Goal: Task Accomplishment & Management: Complete application form

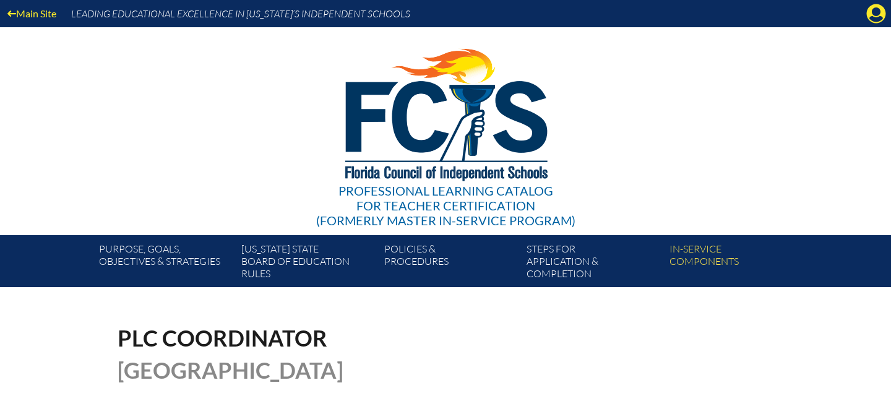
scroll to position [354, 0]
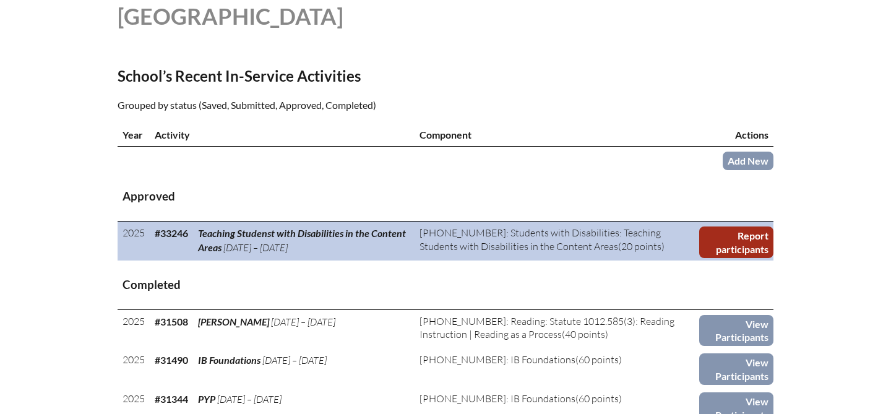
click at [739, 258] on link "Report participants" at bounding box center [736, 242] width 74 height 32
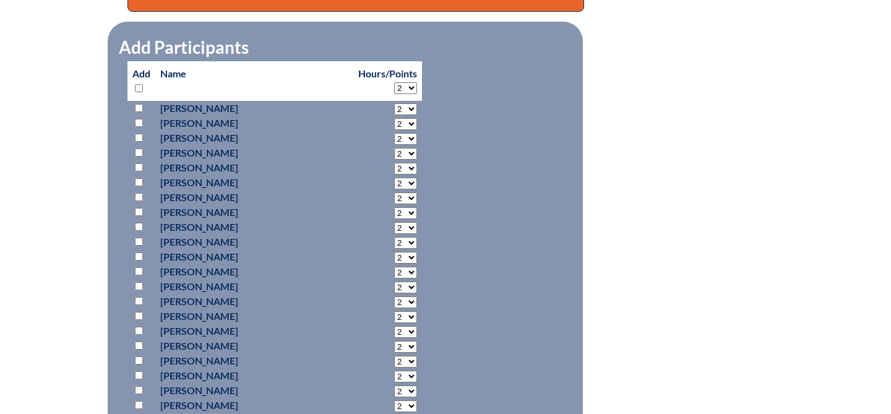
scroll to position [583, 0]
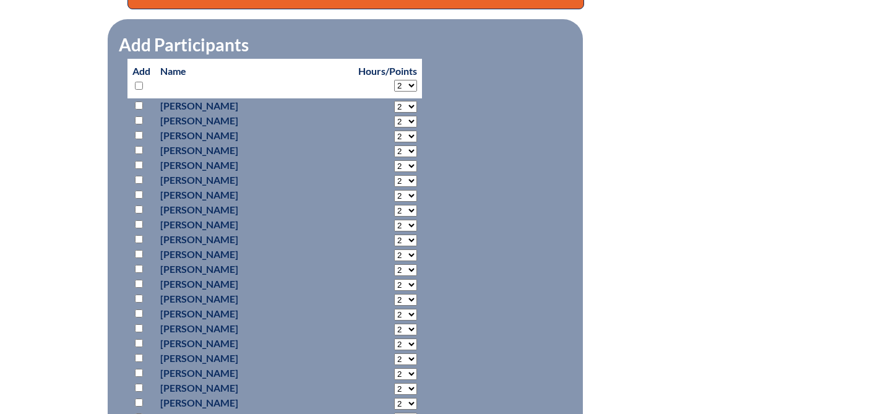
click at [137, 83] on input "checkbox" at bounding box center [139, 86] width 8 height 8
checkbox input "true"
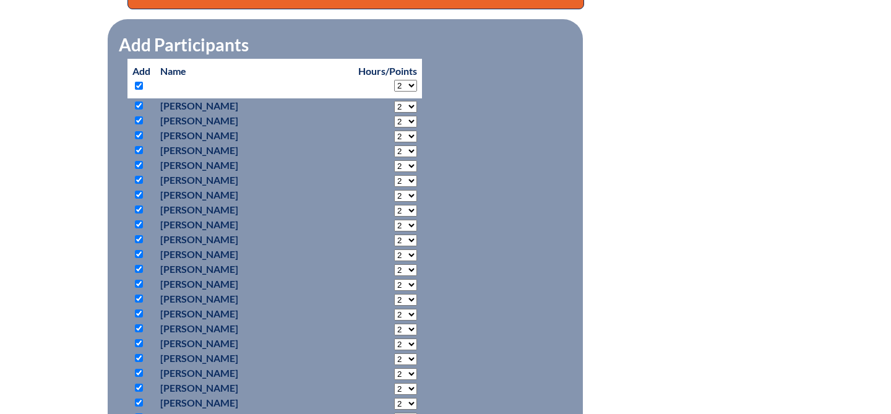
checkbox input "true"
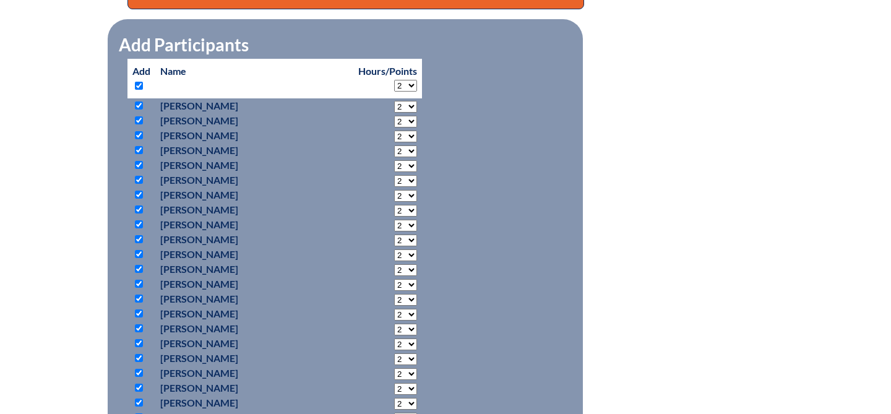
checkbox input "true"
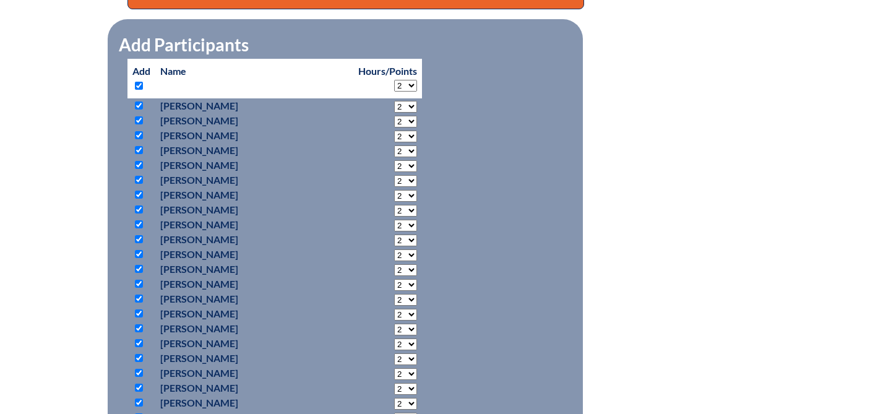
checkbox input "true"
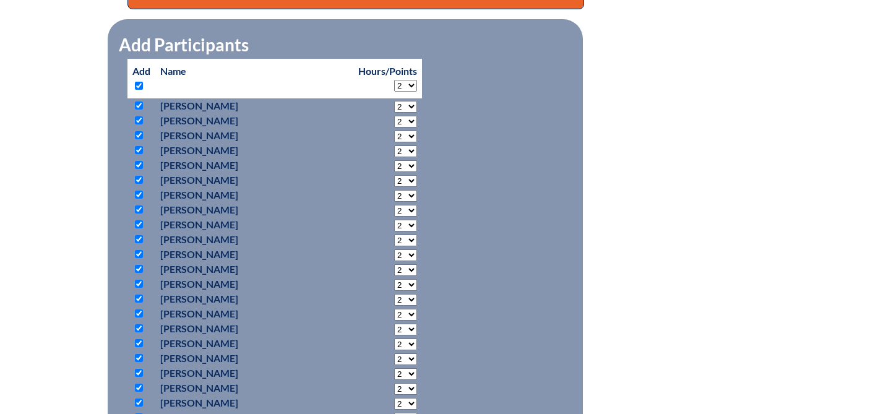
checkbox input "true"
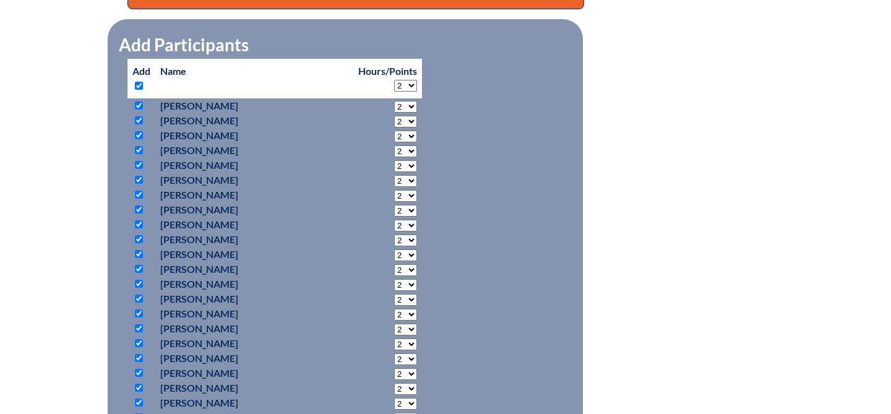
checkbox input "true"
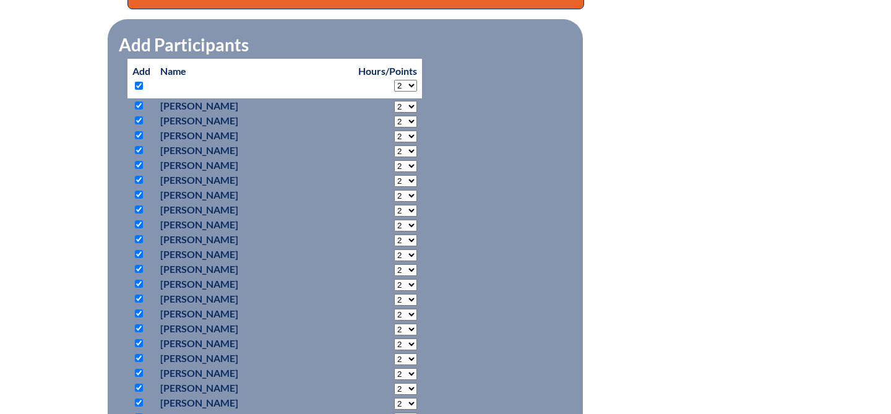
checkbox input "true"
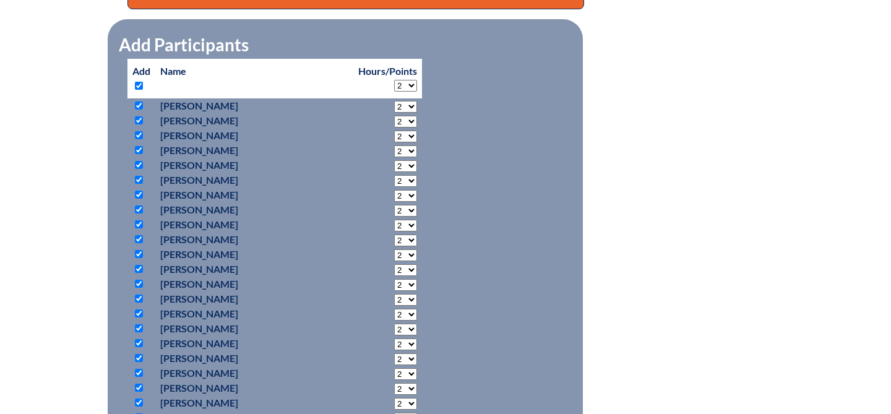
checkbox input "true"
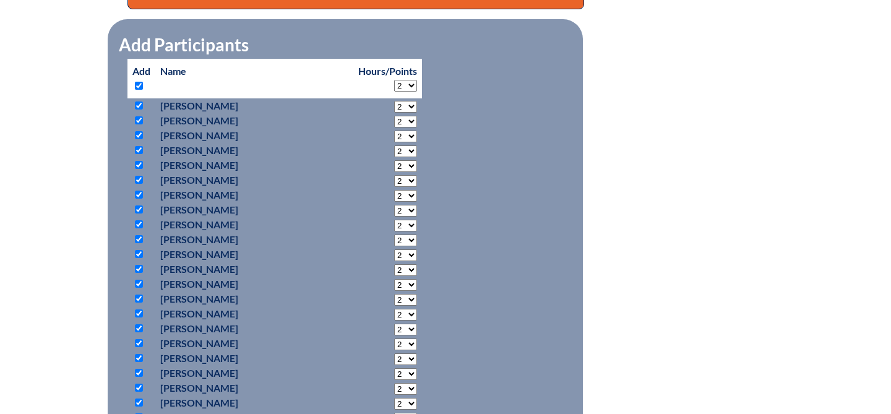
checkbox input "true"
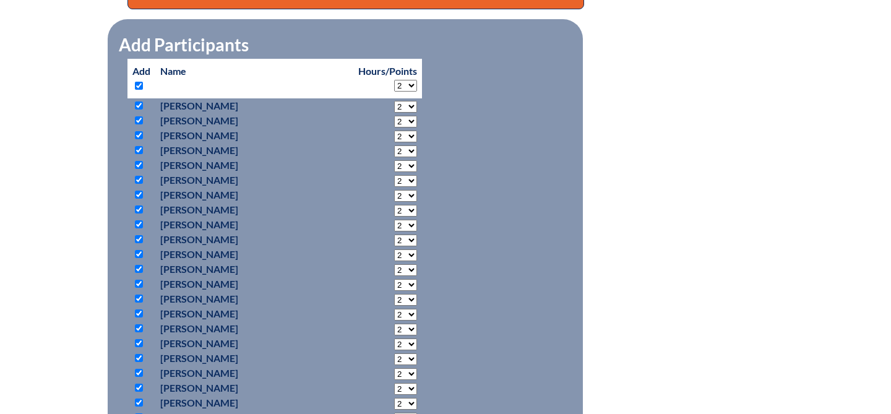
checkbox input "true"
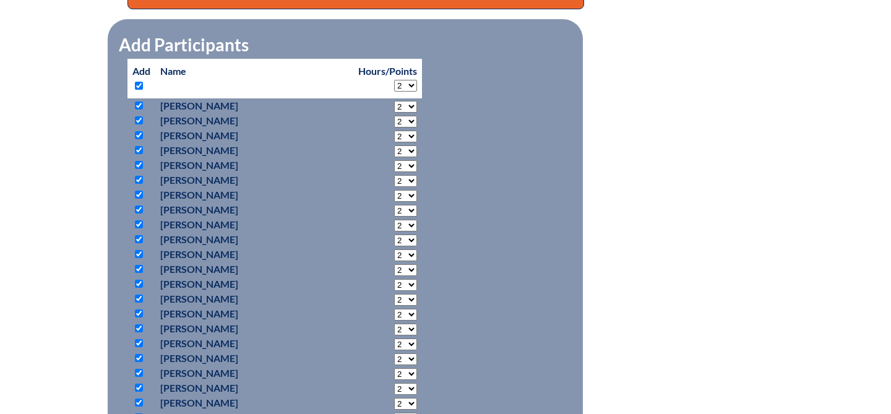
checkbox input "true"
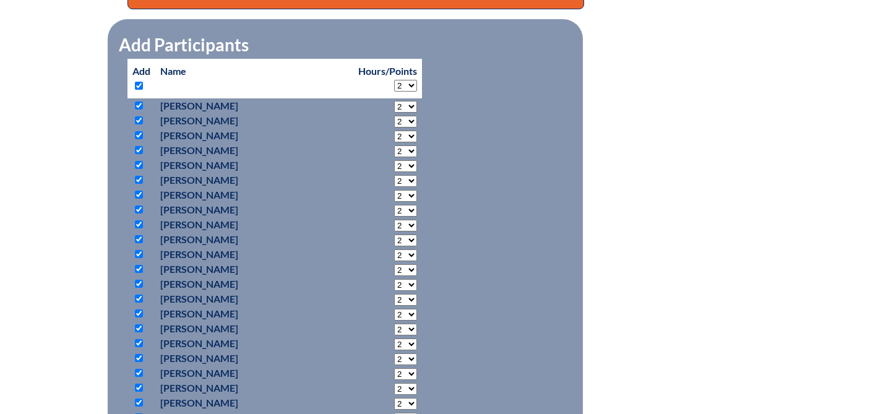
checkbox input "true"
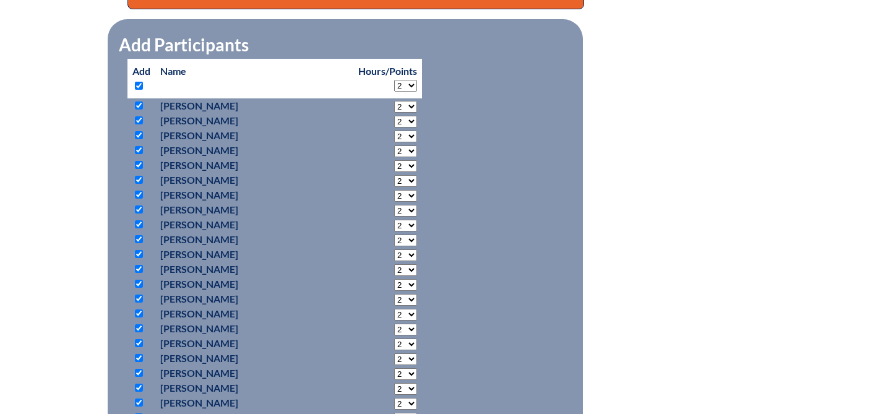
checkbox input "true"
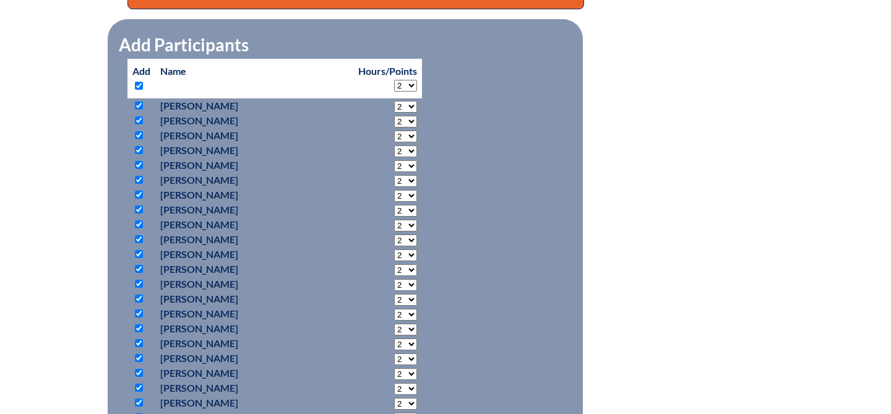
checkbox input "true"
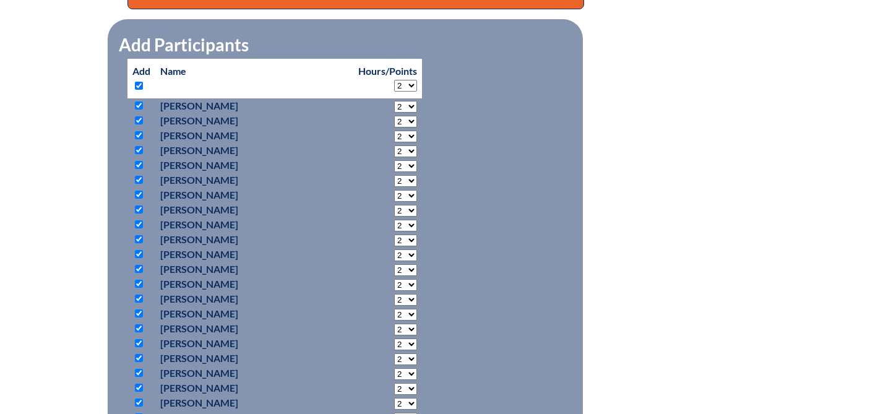
checkbox input "true"
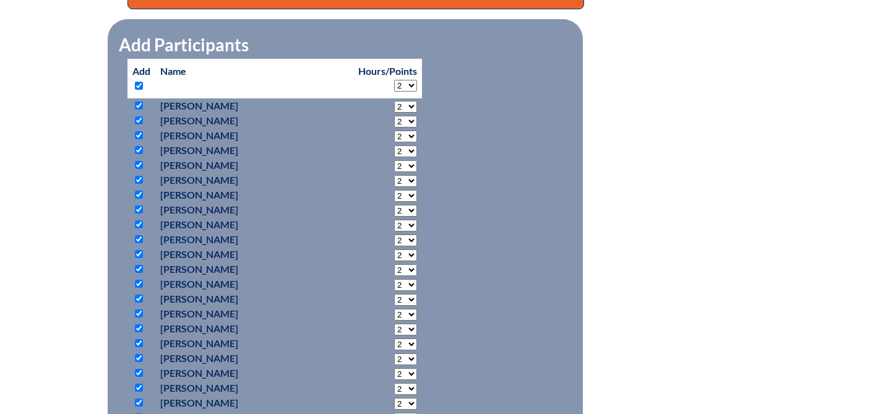
checkbox input "true"
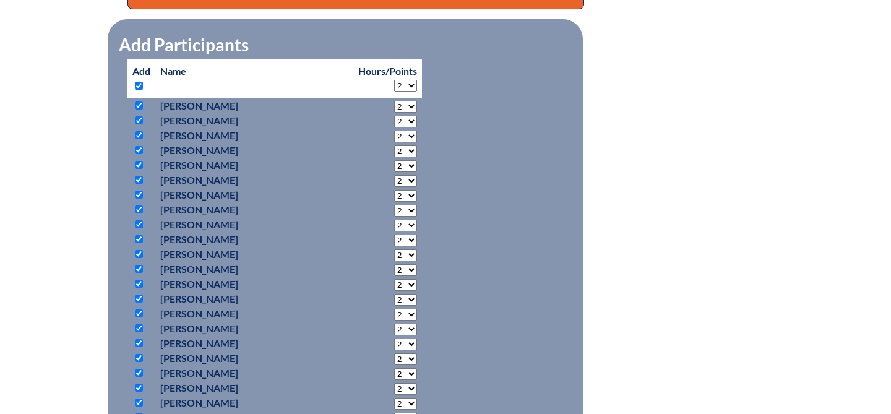
checkbox input "true"
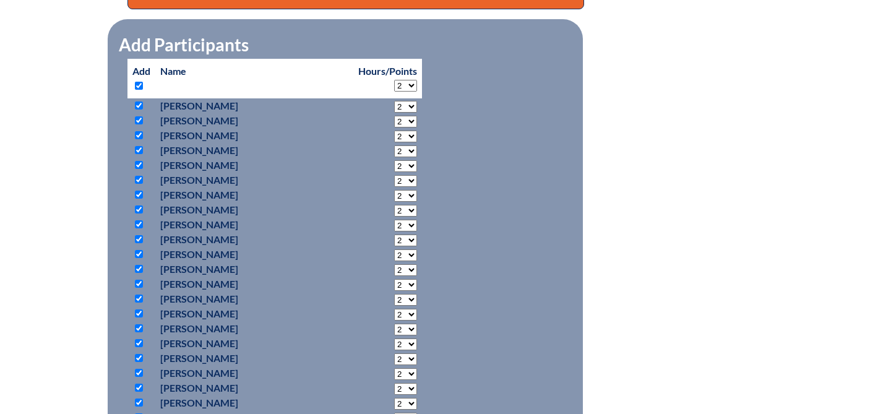
checkbox input "true"
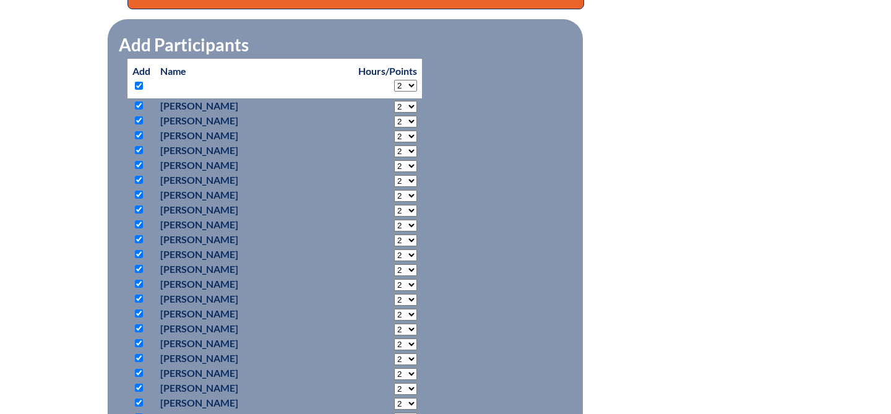
checkbox input "true"
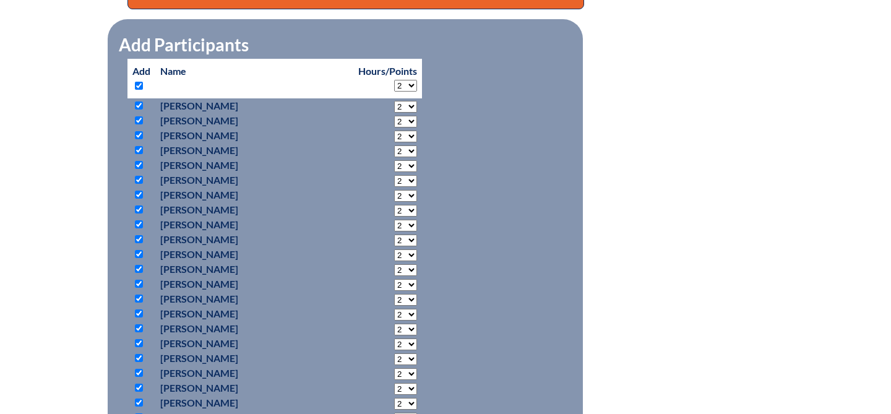
checkbox input "true"
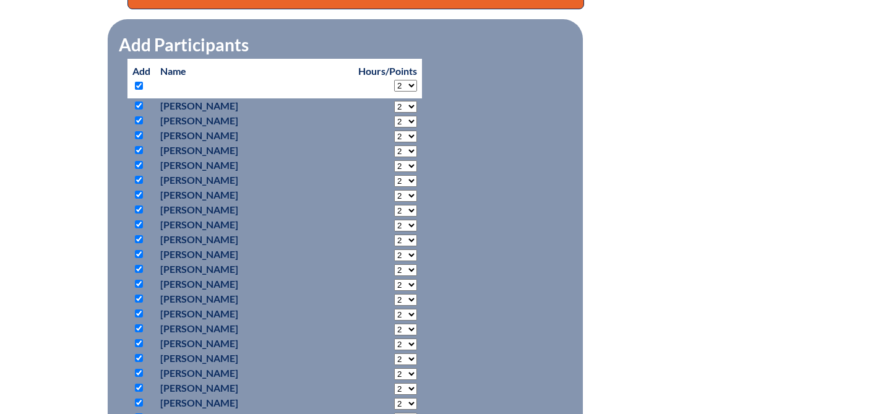
checkbox input "true"
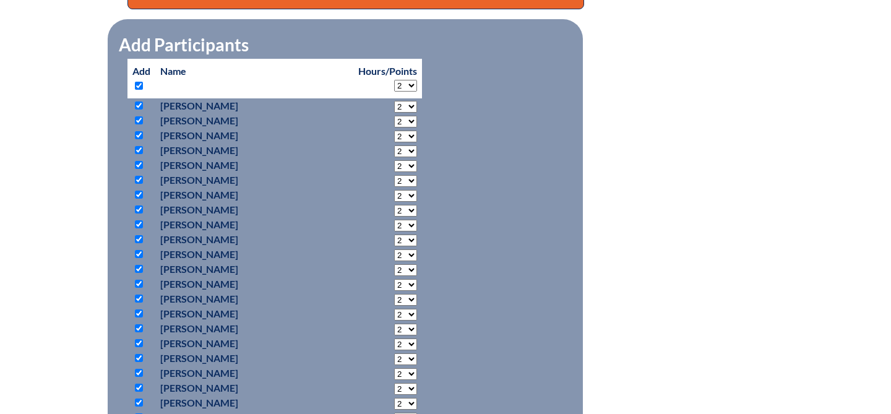
checkbox input "true"
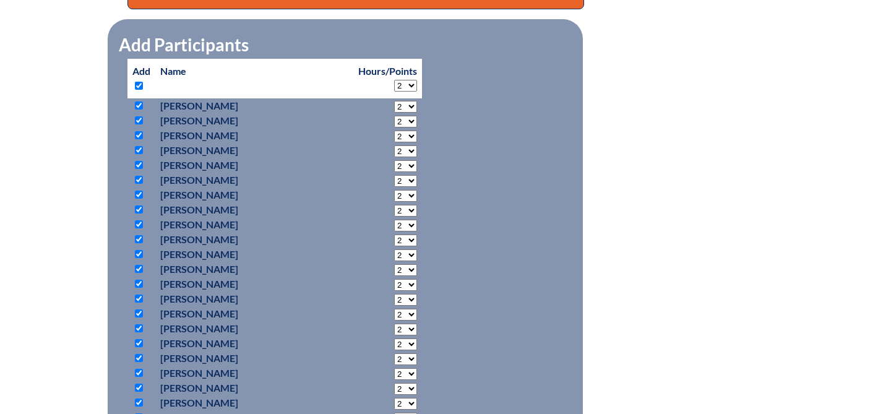
checkbox input "true"
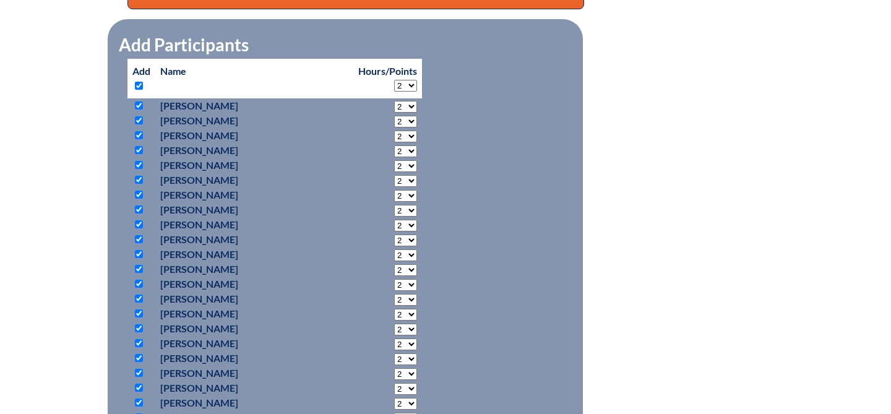
checkbox input "true"
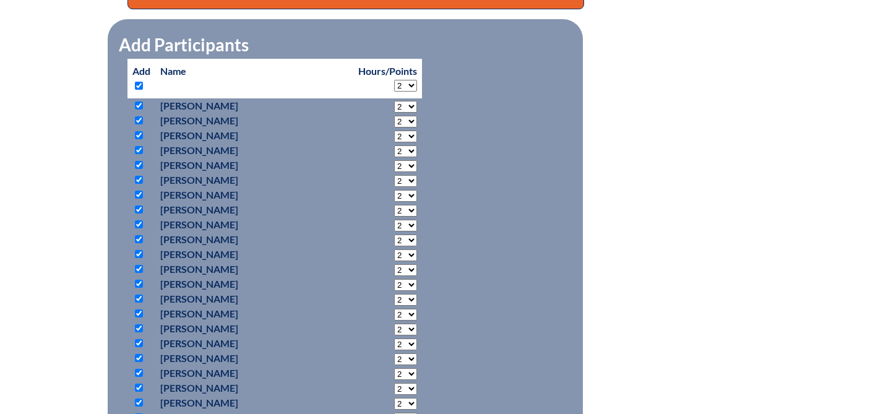
checkbox input "true"
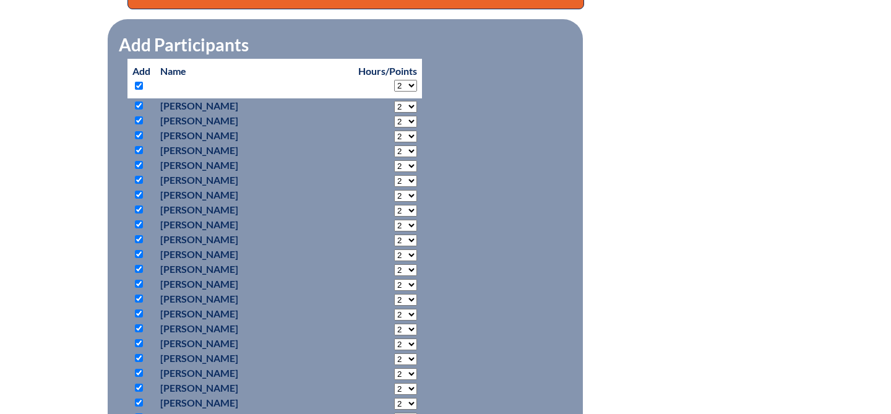
checkbox input "true"
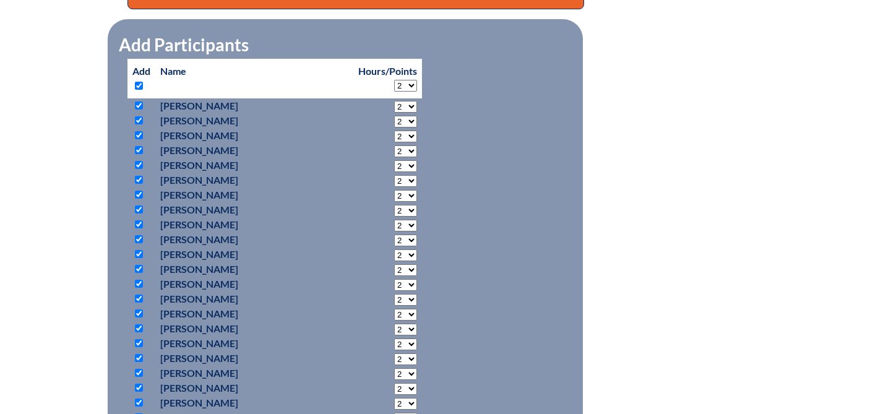
checkbox input "true"
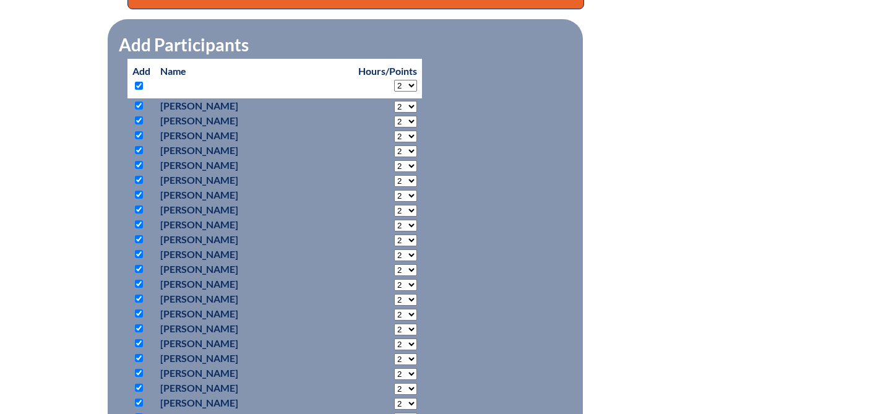
checkbox input "true"
click at [137, 83] on input "checkbox" at bounding box center [139, 86] width 8 height 8
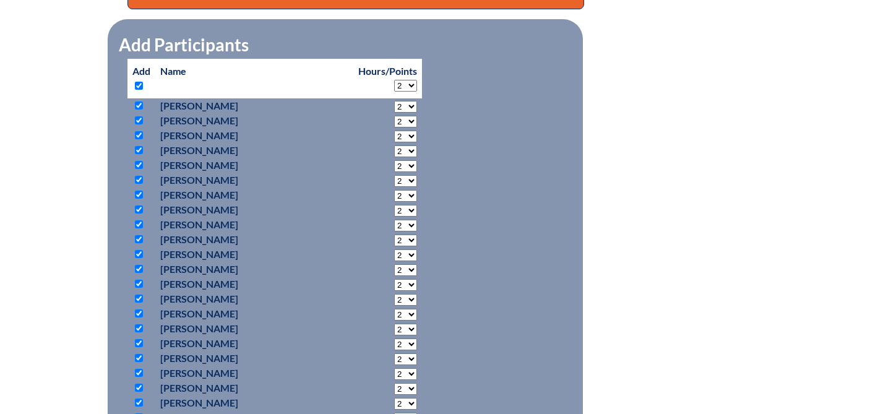
checkbox input "false"
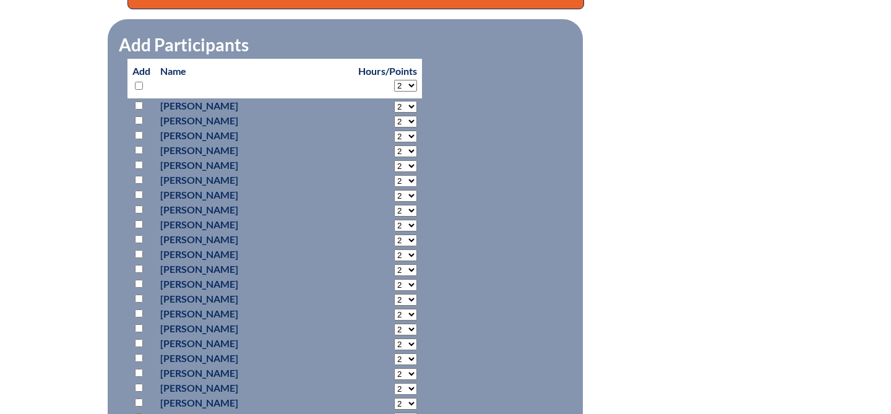
checkbox input "false"
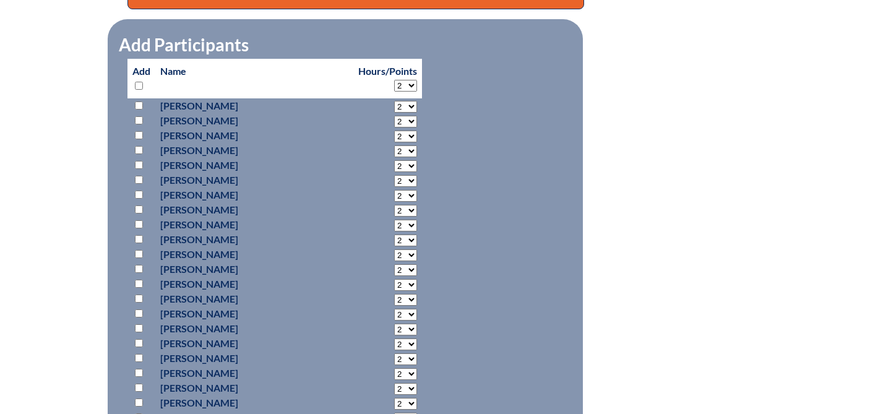
checkbox input "false"
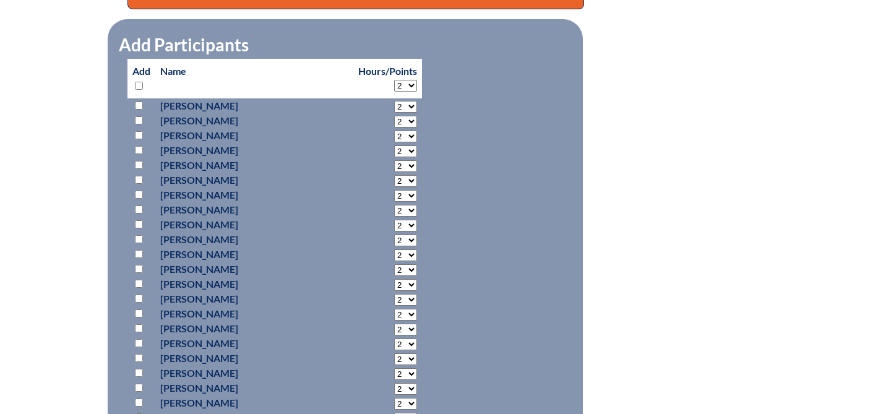
checkbox input "false"
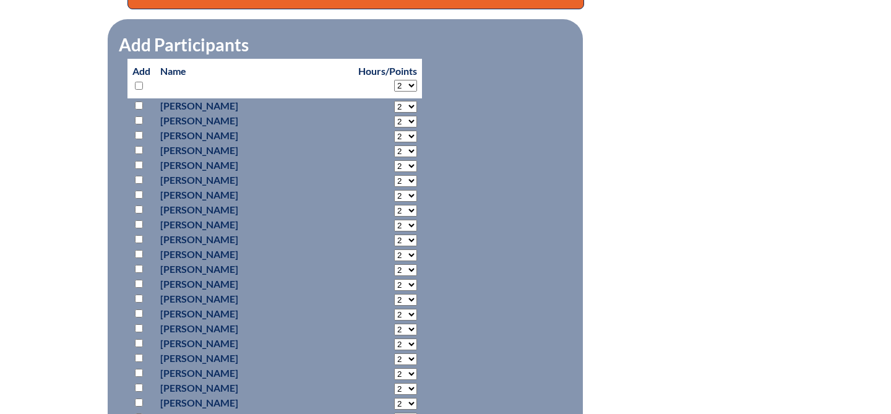
checkbox input "false"
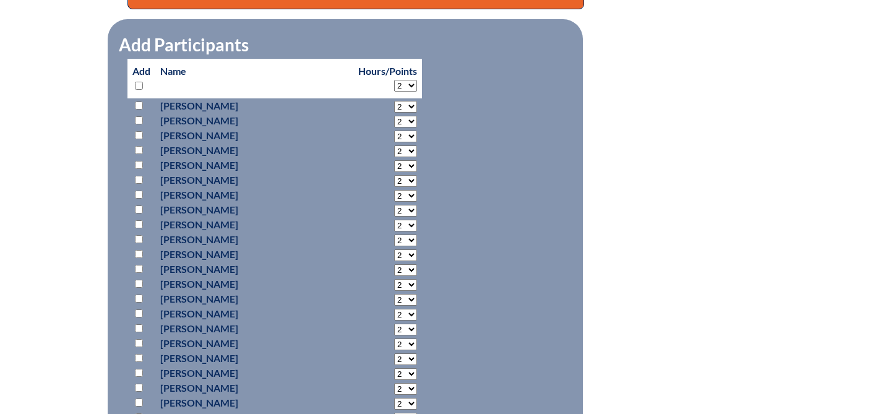
checkbox input "false"
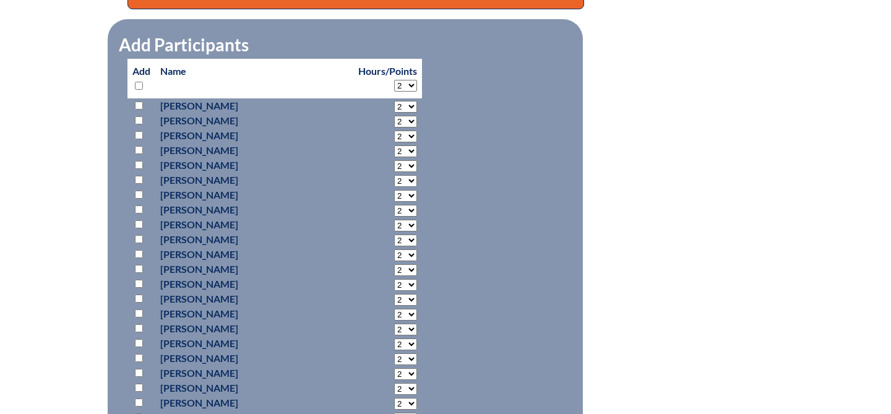
checkbox input "false"
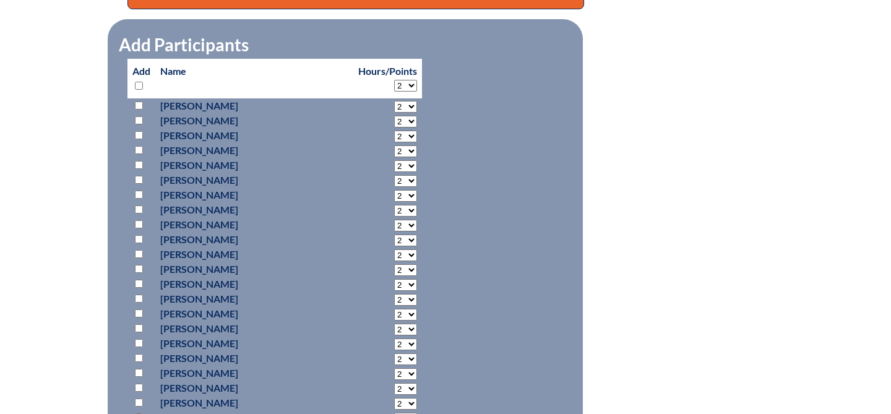
checkbox input "false"
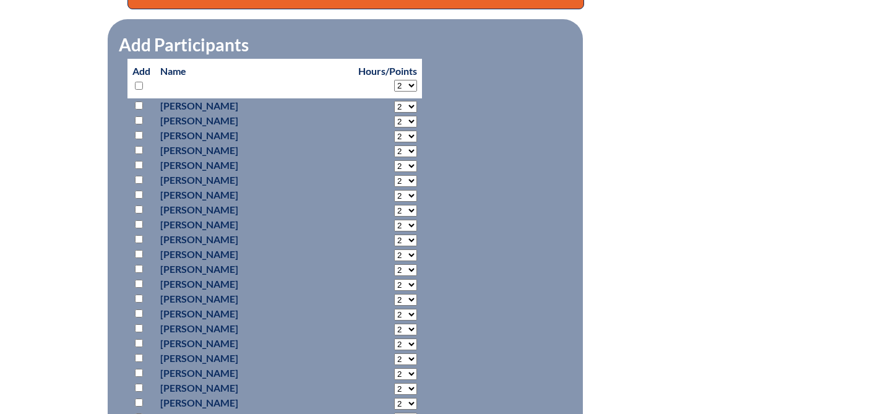
checkbox input "false"
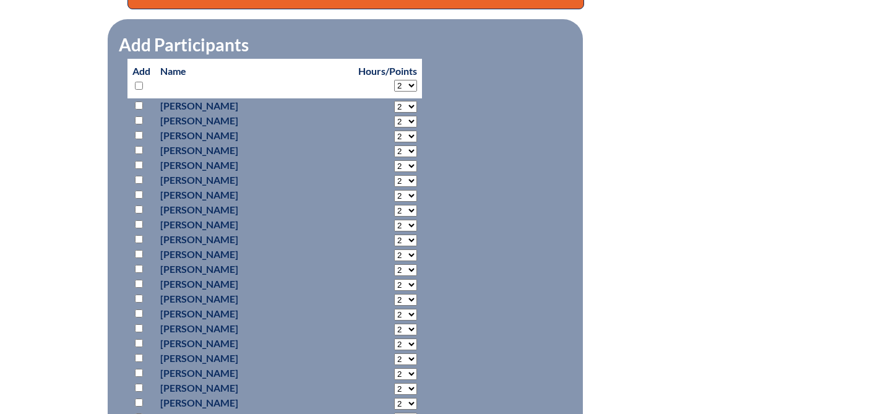
checkbox input "false"
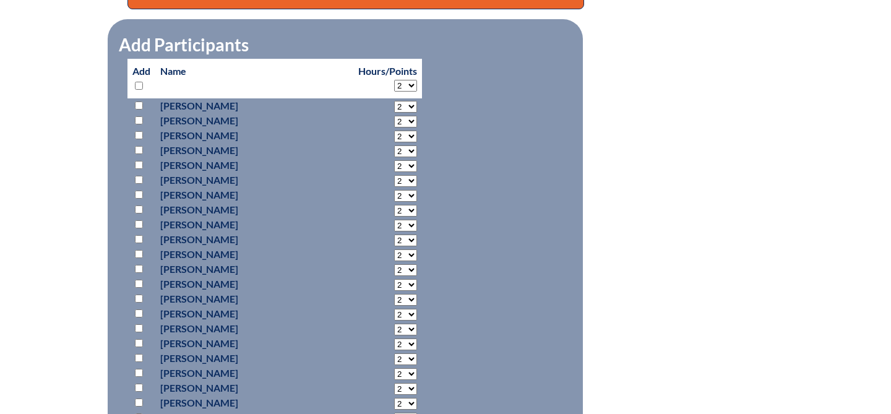
checkbox input "false"
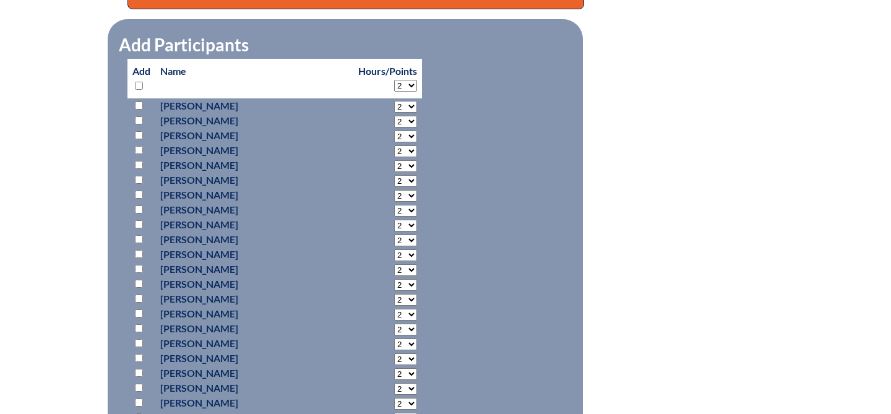
checkbox input "false"
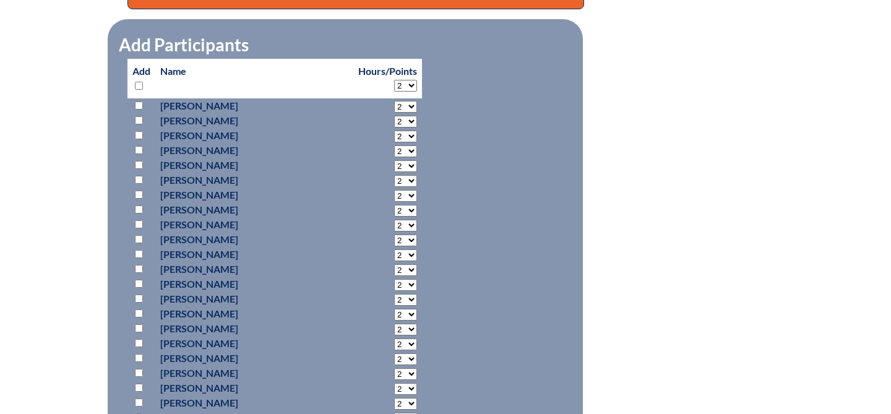
checkbox input "false"
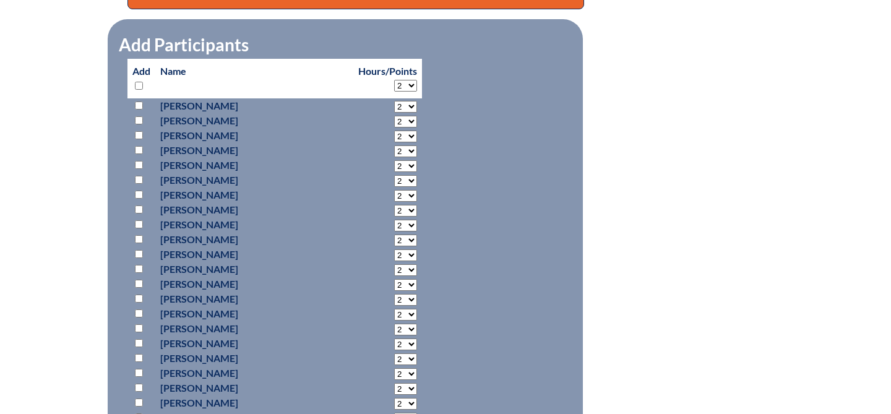
checkbox input "false"
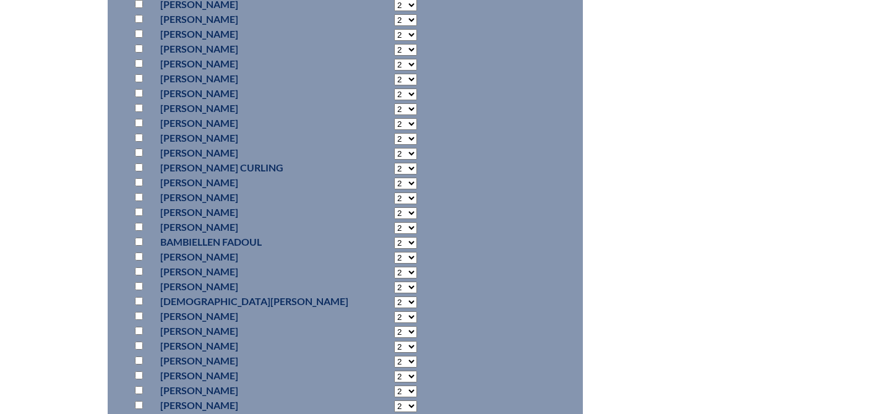
scroll to position [920, 0]
click at [137, 92] on input "checkbox" at bounding box center [139, 94] width 8 height 8
click at [394, 95] on select "2 3 4 5 6 7 8 9 10 11 12 13 14 15 16 17 18 19 20 0" at bounding box center [405, 96] width 23 height 12
click at [394, 90] on select "2 3 4 5 6 7 8 9 10 11 12 13 14 15 16 17 18 19 20 0" at bounding box center [405, 96] width 23 height 12
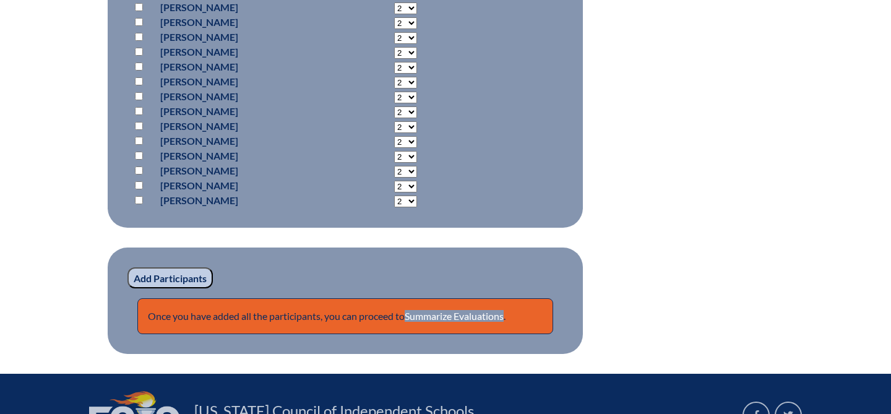
scroll to position [2601, 0]
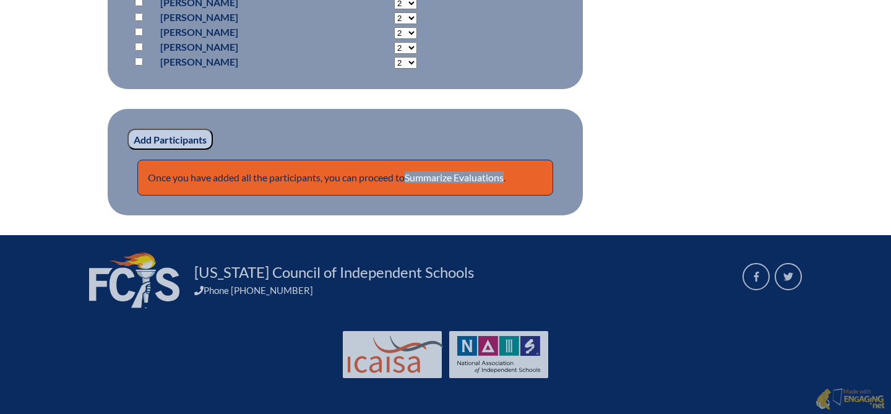
click at [173, 136] on input "Add Participants" at bounding box center [169, 139] width 85 height 21
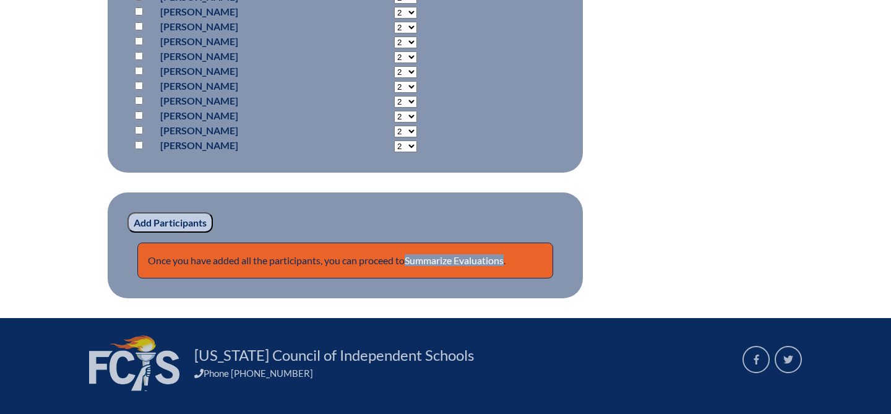
scroll to position [2654, 0]
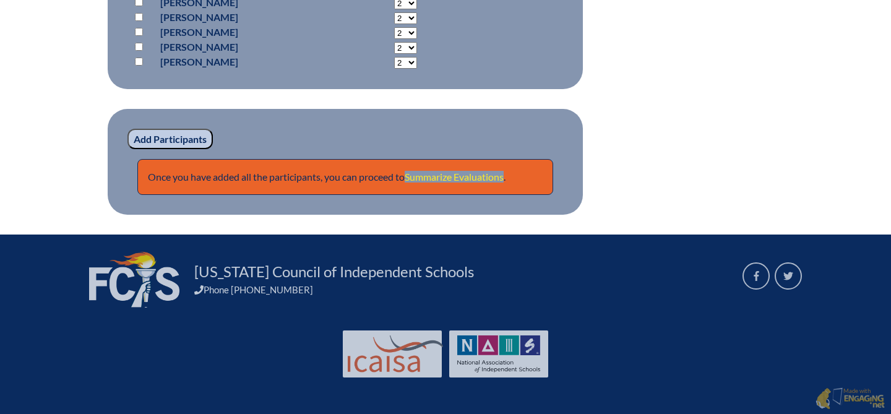
click at [417, 177] on link "Summarize Evaluations" at bounding box center [454, 177] width 99 height 12
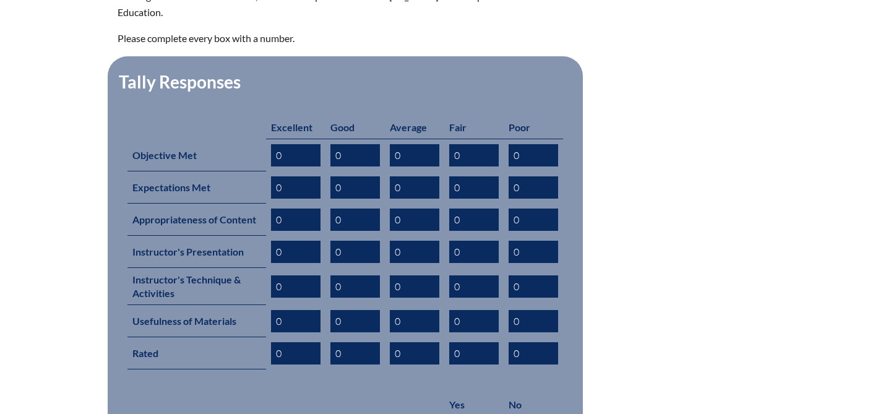
scroll to position [491, 0]
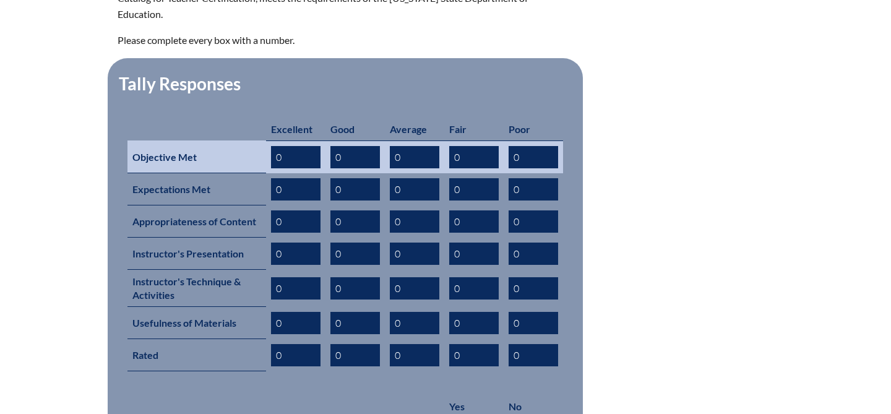
click at [298, 146] on input "0" at bounding box center [295, 157] width 49 height 22
click at [366, 146] on input "0" at bounding box center [354, 157] width 49 height 22
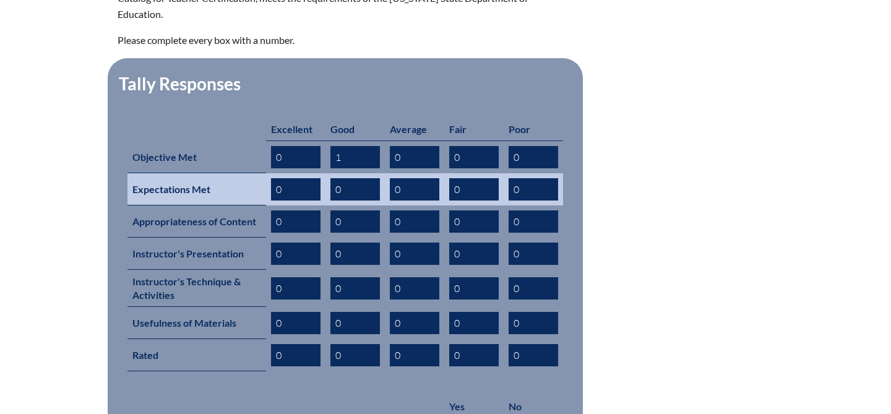
type input "1"
drag, startPoint x: 360, startPoint y: 171, endPoint x: 328, endPoint y: 171, distance: 32.2
click at [328, 173] on td "0" at bounding box center [354, 189] width 59 height 32
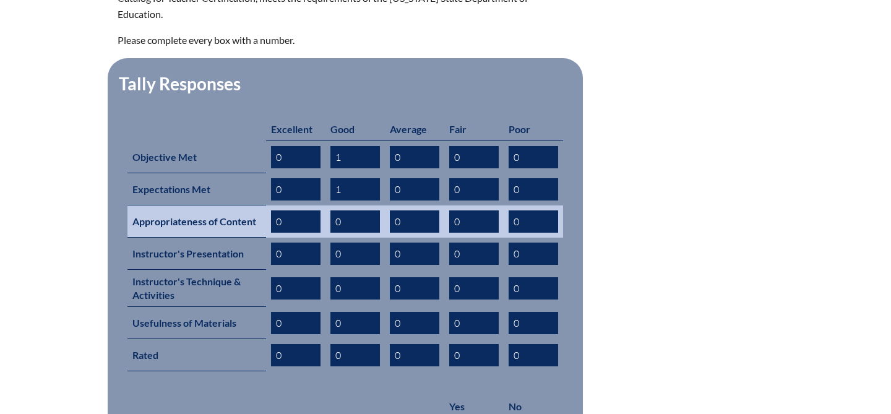
type input "1"
drag, startPoint x: 355, startPoint y: 203, endPoint x: 330, endPoint y: 203, distance: 24.7
click at [330, 210] on input "0" at bounding box center [354, 221] width 49 height 22
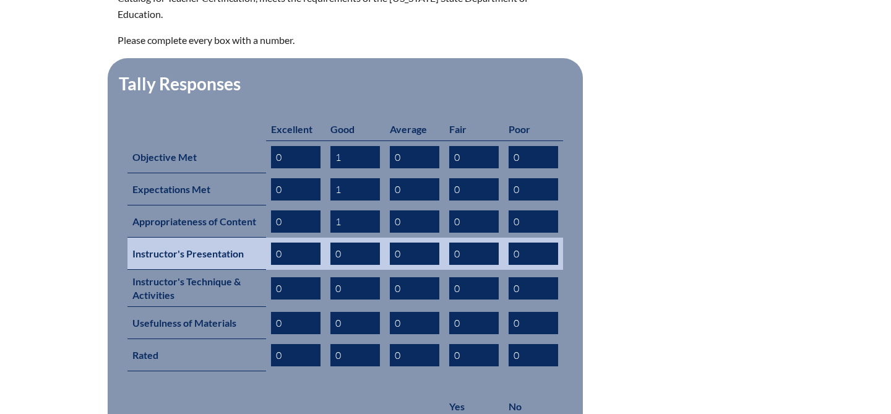
type input "1"
click at [349, 242] on input "0" at bounding box center [354, 253] width 49 height 22
drag, startPoint x: 349, startPoint y: 236, endPoint x: 336, endPoint y: 236, distance: 12.4
click at [336, 242] on input "0" at bounding box center [354, 253] width 49 height 22
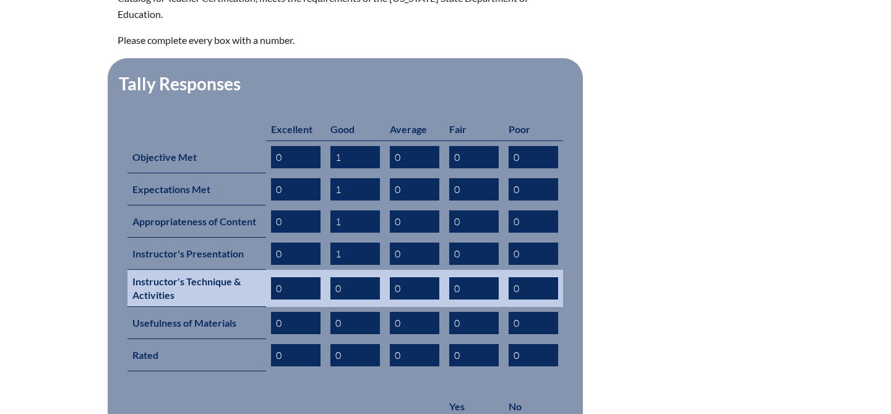
type input "1"
drag, startPoint x: 351, startPoint y: 271, endPoint x: 334, endPoint y: 271, distance: 17.3
click at [334, 277] on input "0" at bounding box center [354, 288] width 49 height 22
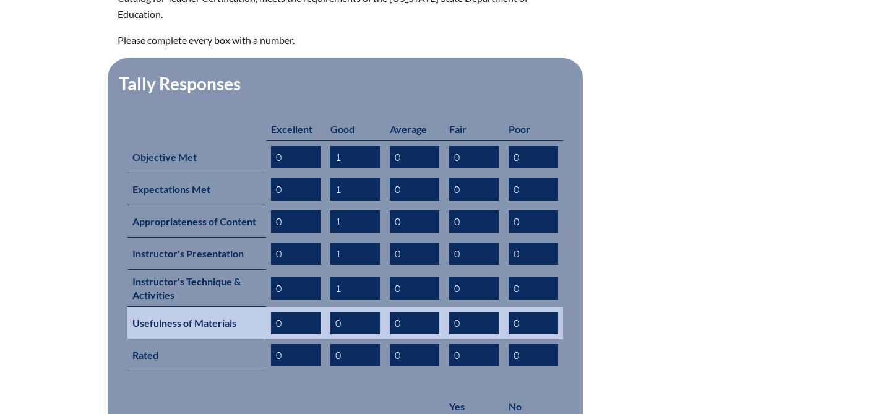
type input "1"
drag, startPoint x: 347, startPoint y: 301, endPoint x: 325, endPoint y: 301, distance: 21.7
click at [325, 307] on td "0" at bounding box center [354, 323] width 59 height 32
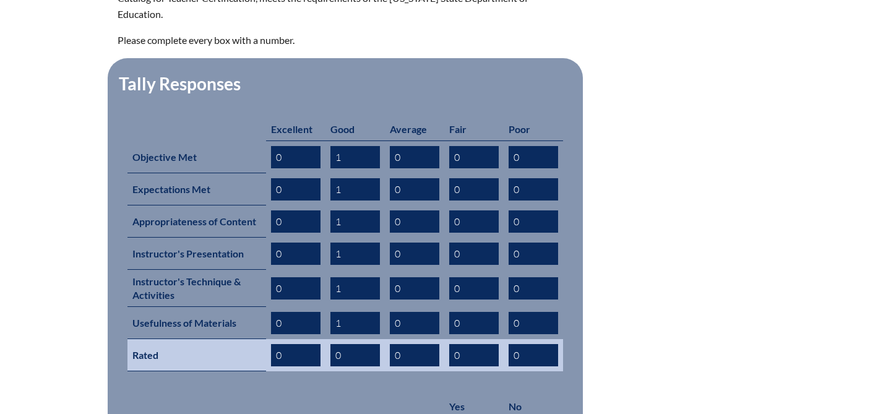
type input "1"
click at [356, 344] on input "0" at bounding box center [354, 355] width 49 height 22
drag, startPoint x: 356, startPoint y: 338, endPoint x: 338, endPoint y: 338, distance: 17.9
click at [338, 344] on input "0" at bounding box center [354, 355] width 49 height 22
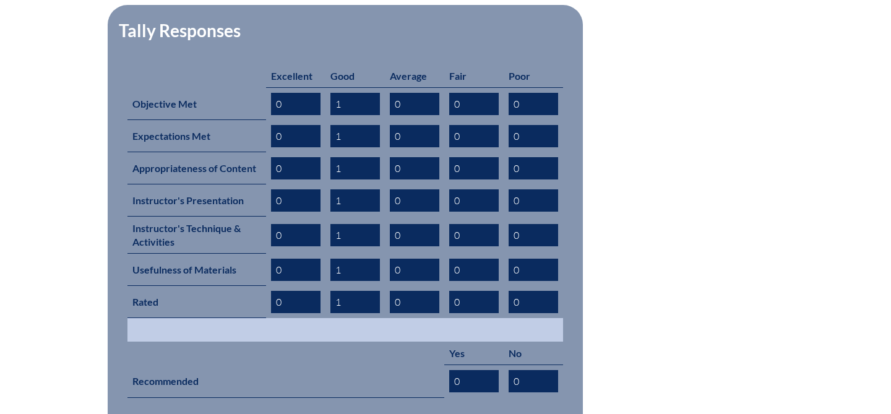
scroll to position [553, 0]
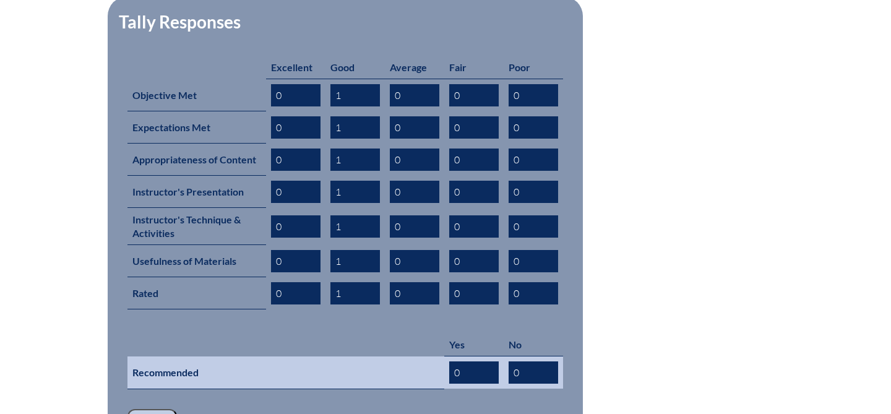
type input "1"
click at [461, 361] on input "0" at bounding box center [473, 372] width 49 height 22
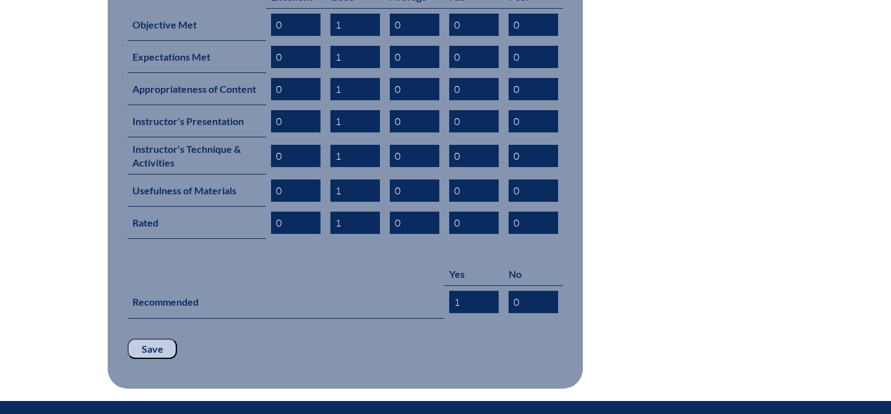
scroll to position [646, 0]
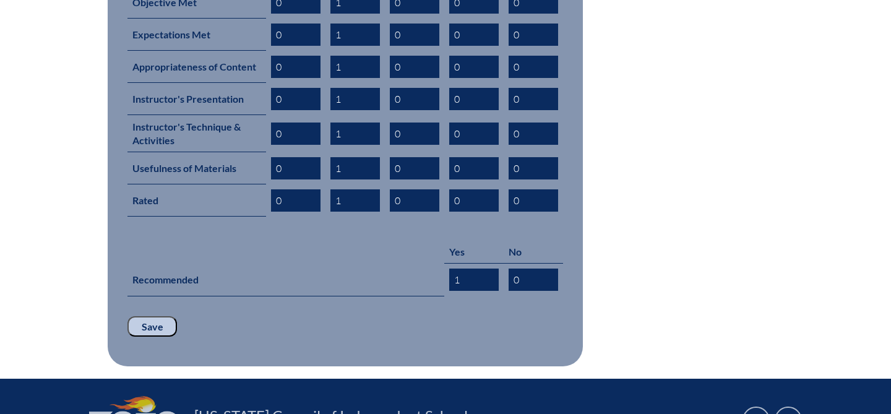
type input "1"
click at [158, 316] on input "Save" at bounding box center [151, 326] width 49 height 21
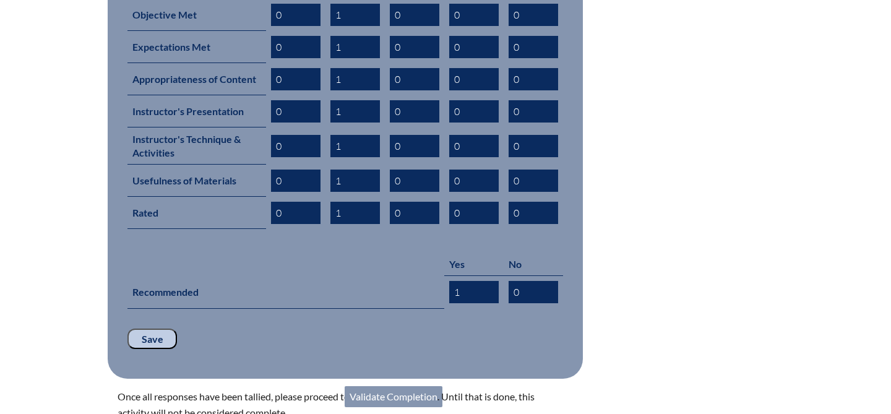
scroll to position [632, 0]
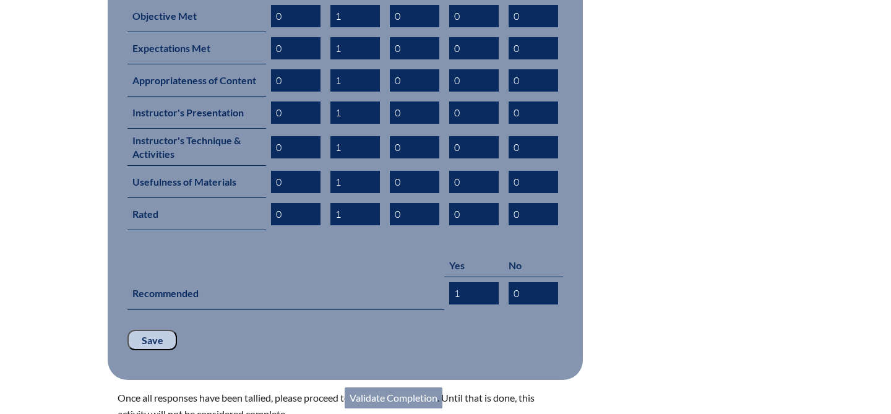
click at [156, 330] on input "Save" at bounding box center [151, 340] width 49 height 21
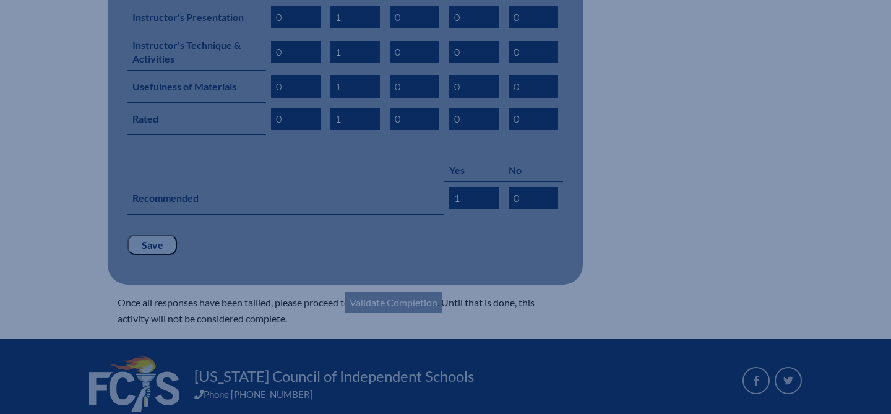
scroll to position [739, 0]
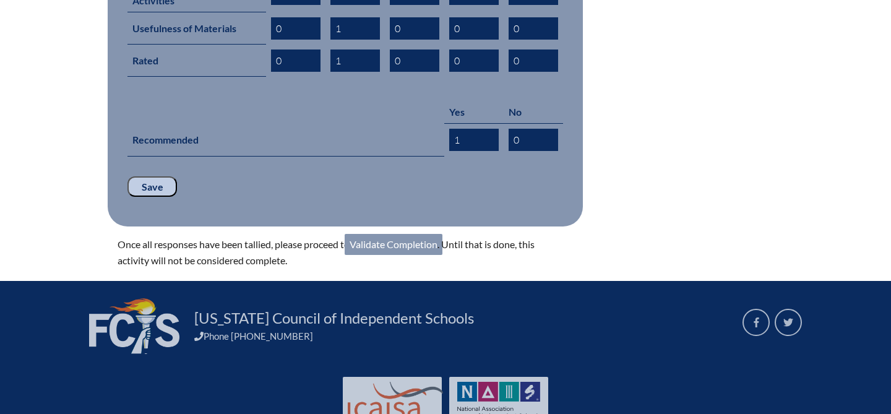
scroll to position [813, 0]
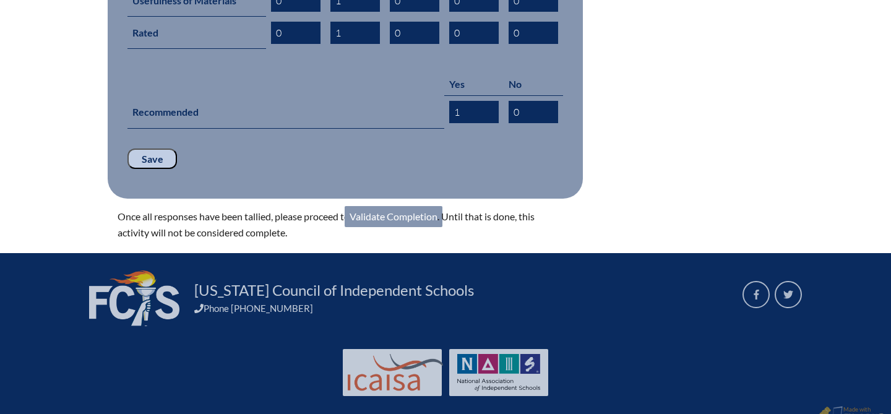
click at [399, 206] on link "Validate Completion" at bounding box center [394, 216] width 98 height 21
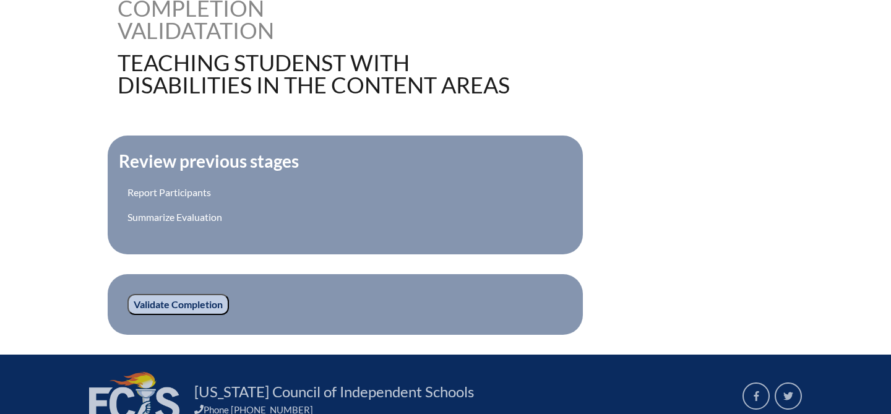
scroll to position [368, 0]
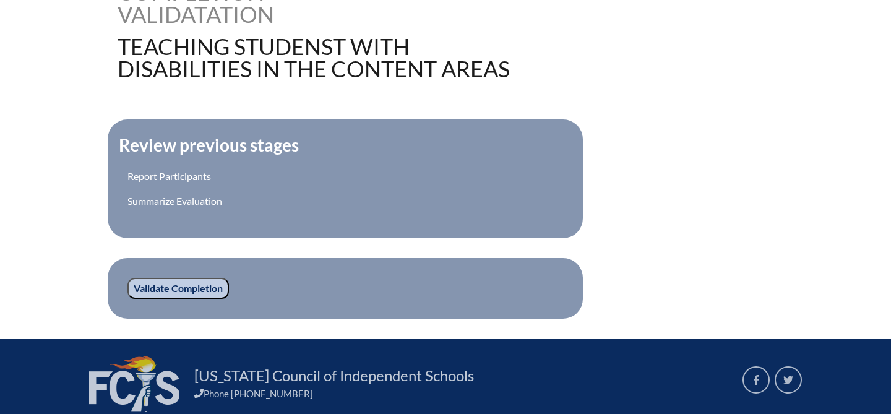
click at [191, 289] on input "Validate Completion" at bounding box center [177, 288] width 101 height 21
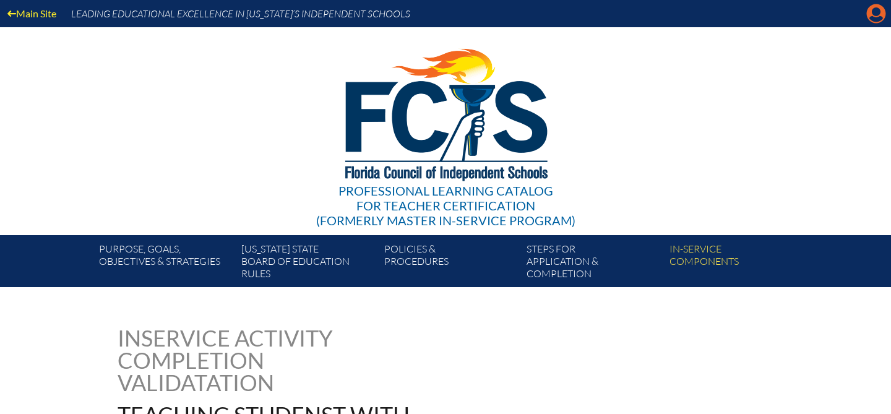
click at [876, 19] on icon "Manage account" at bounding box center [876, 14] width 20 height 20
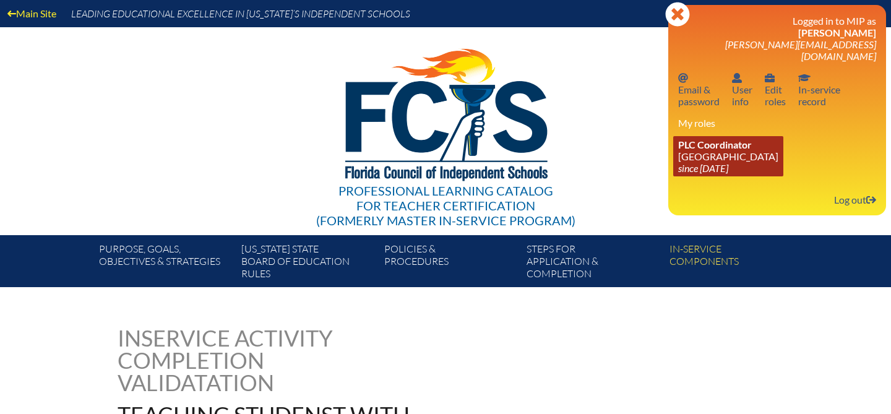
click at [728, 162] on icon "since [DATE]" at bounding box center [703, 168] width 50 height 12
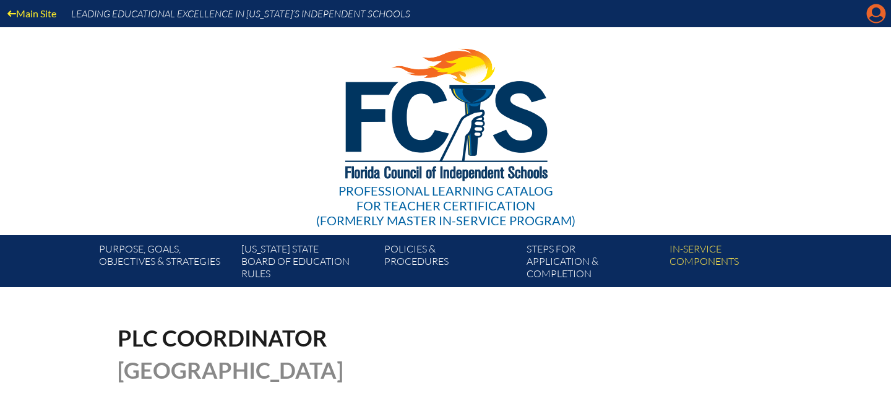
click at [874, 20] on icon "Manage account" at bounding box center [876, 14] width 20 height 20
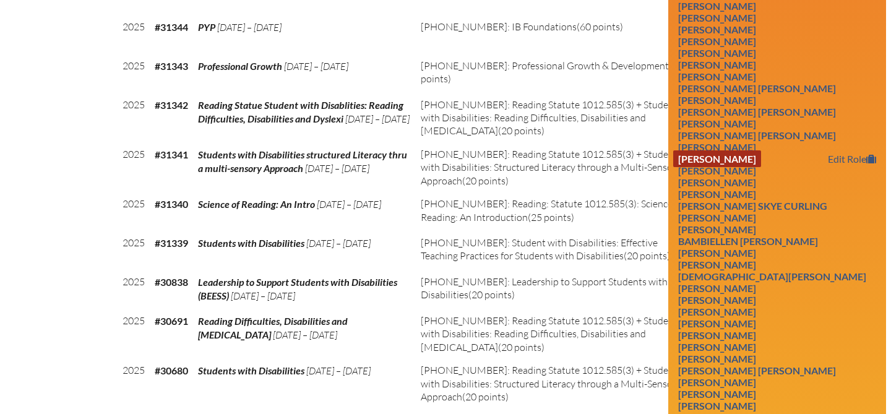
scroll to position [677, 0]
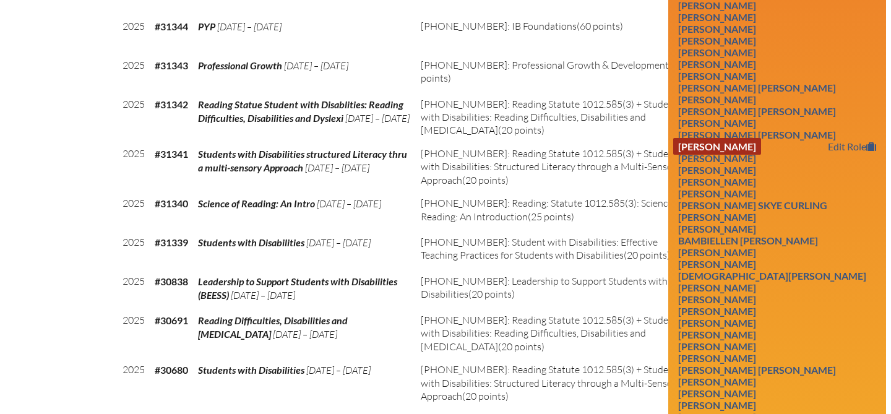
click at [741, 152] on link "Andrew Cooper" at bounding box center [717, 146] width 88 height 17
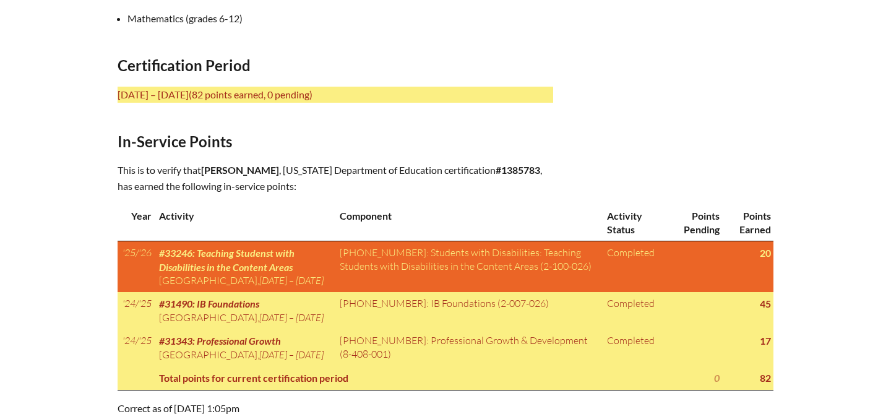
scroll to position [490, 0]
